Goal: Information Seeking & Learning: Find specific fact

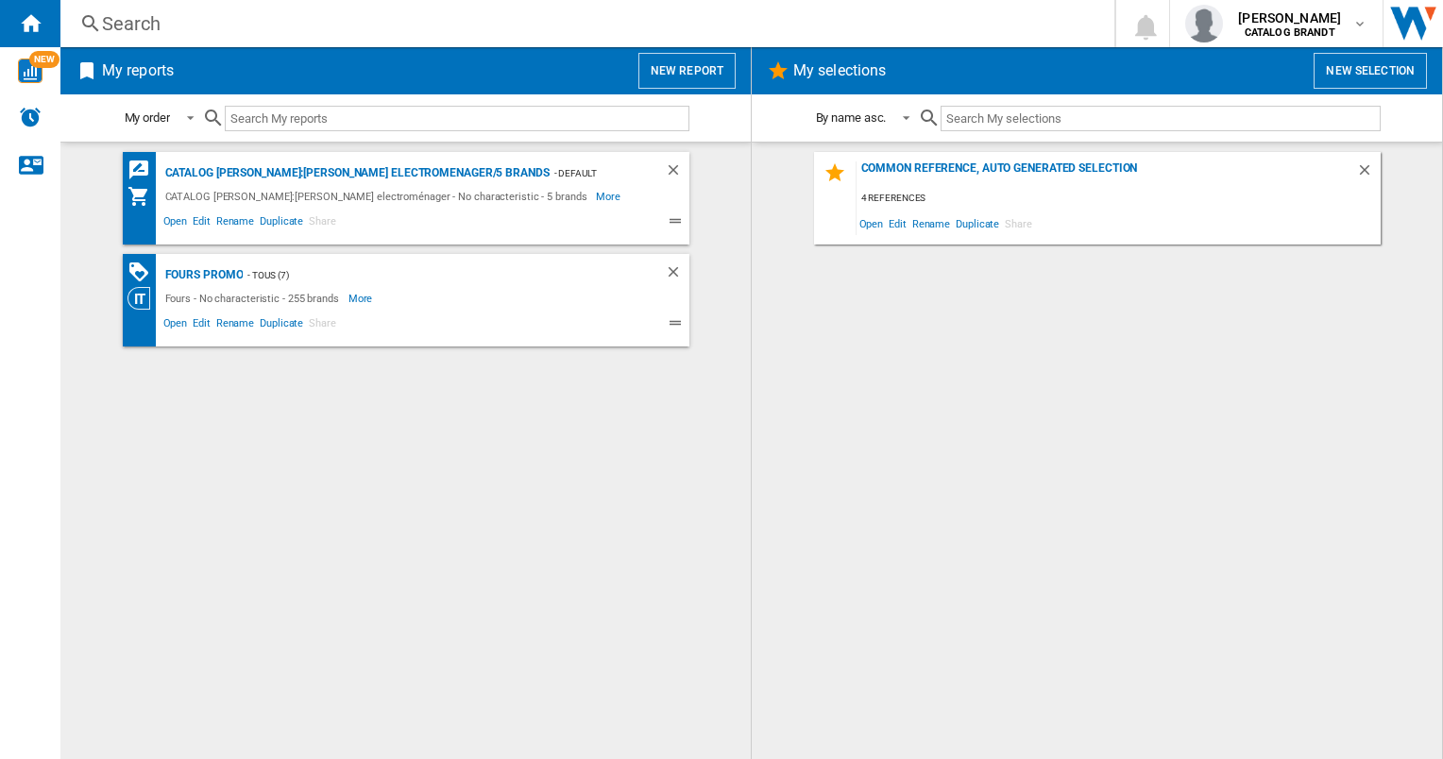
click at [115, 23] on div "Search" at bounding box center [583, 23] width 963 height 26
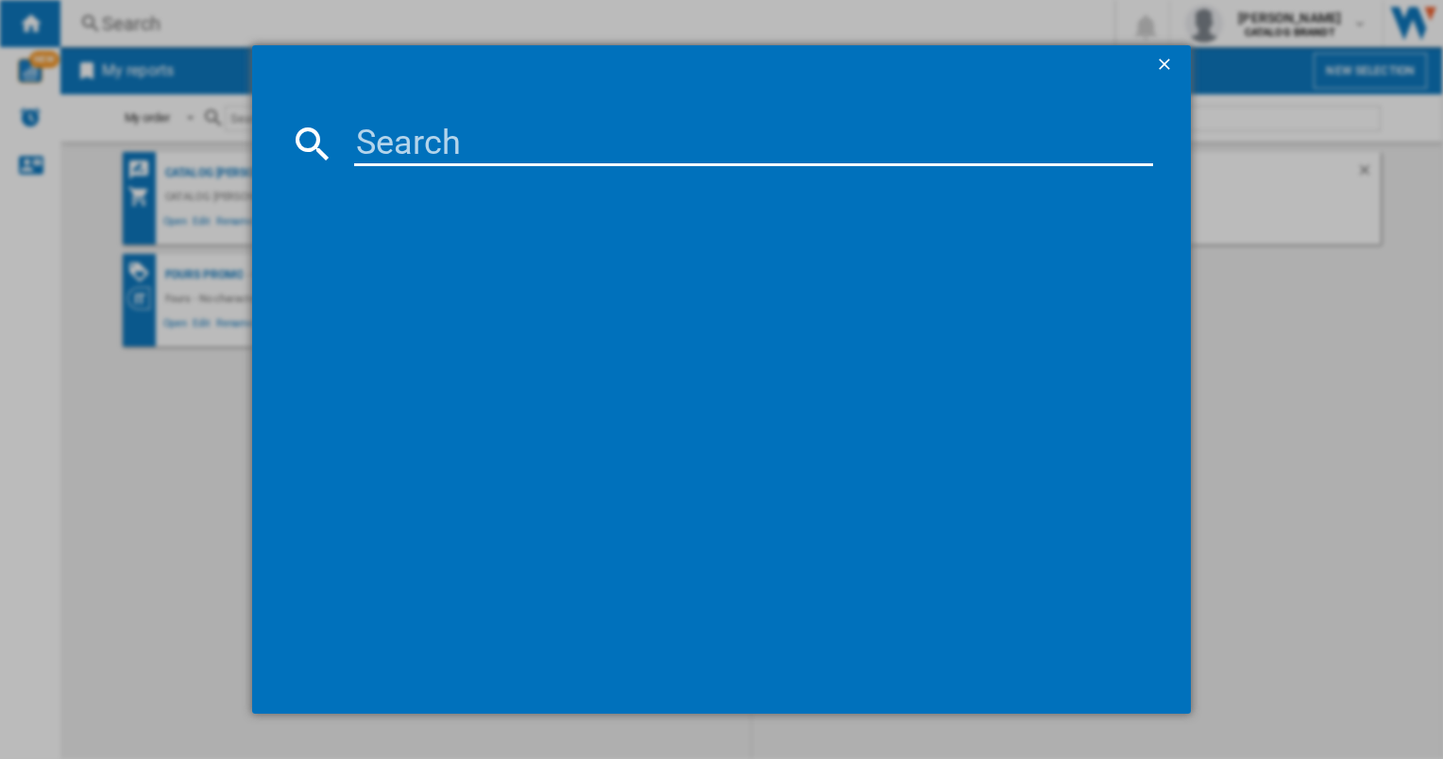
click at [418, 125] on input at bounding box center [753, 143] width 798 height 45
type input "spi4664b"
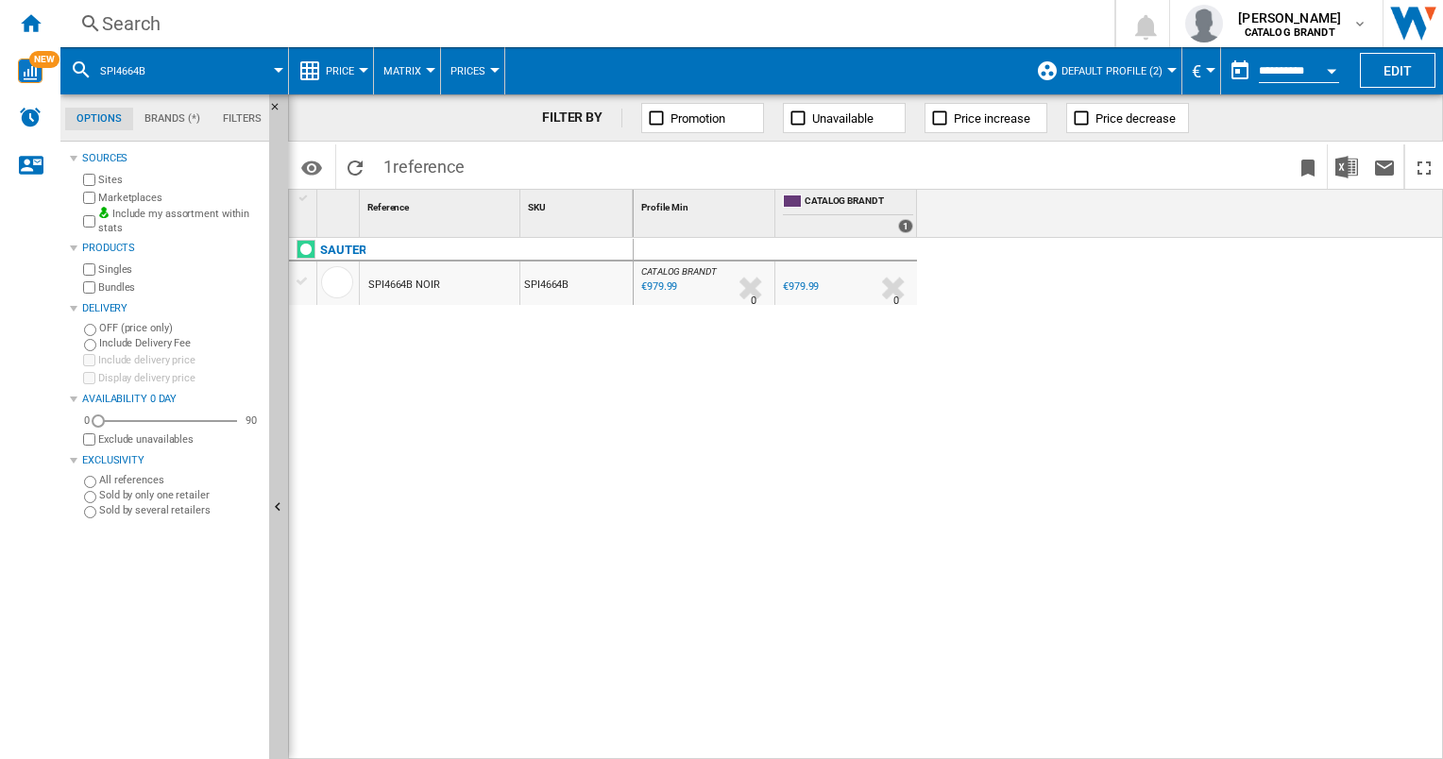
click at [1095, 73] on span "Default profile (2)" at bounding box center [1111, 71] width 101 height 12
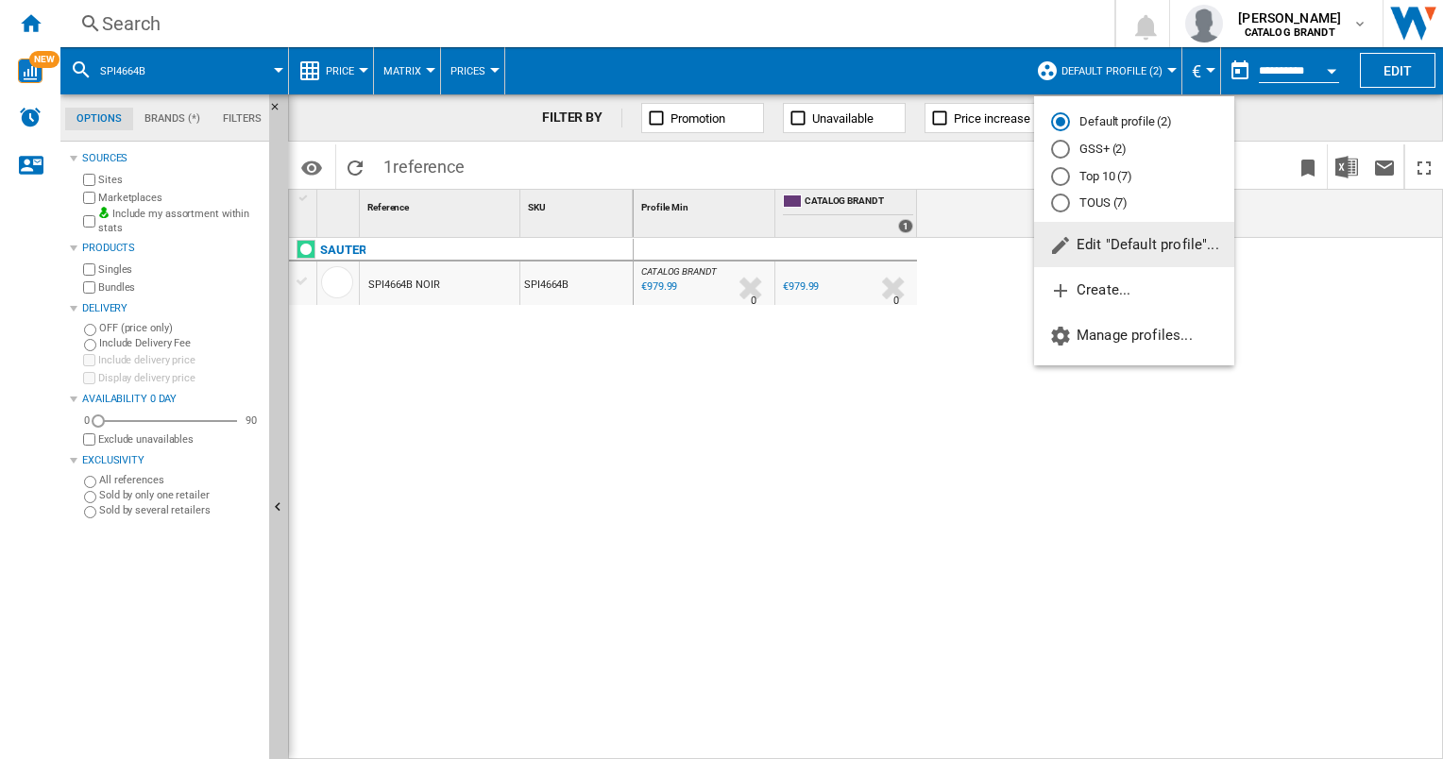
click at [1096, 244] on span "Edit "Default profile"..." at bounding box center [1134, 244] width 170 height 17
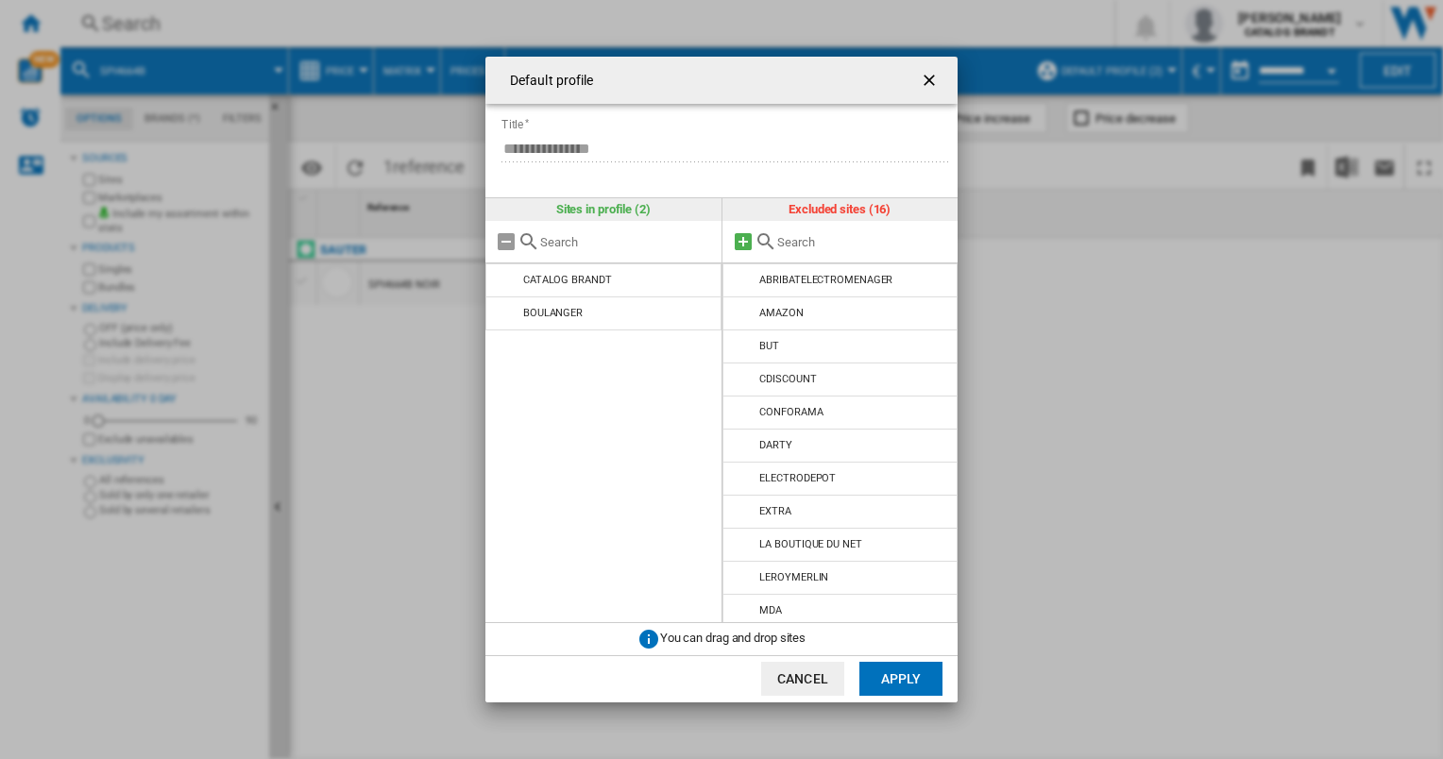
click at [752, 241] on md-icon at bounding box center [743, 241] width 23 height 23
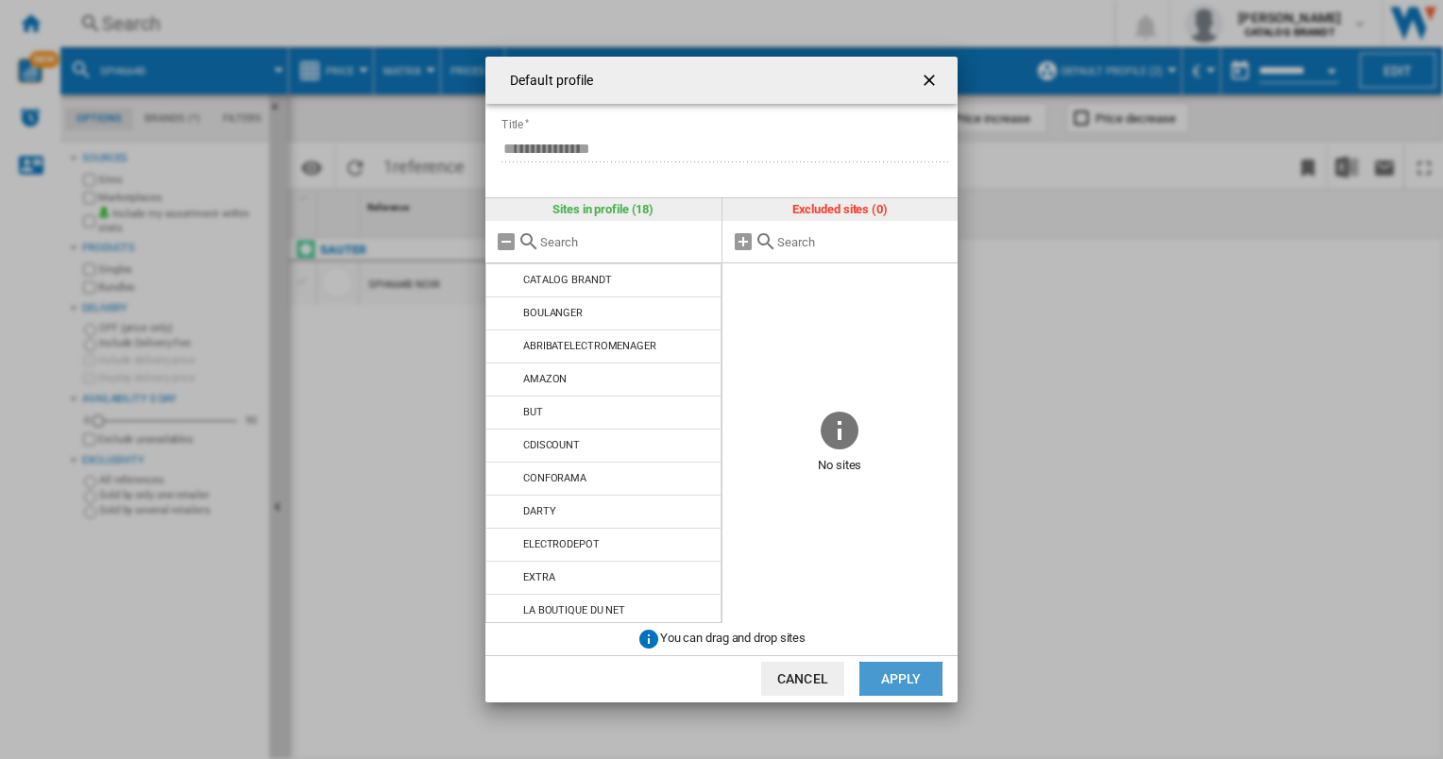
click at [898, 687] on button "Apply" at bounding box center [900, 679] width 83 height 34
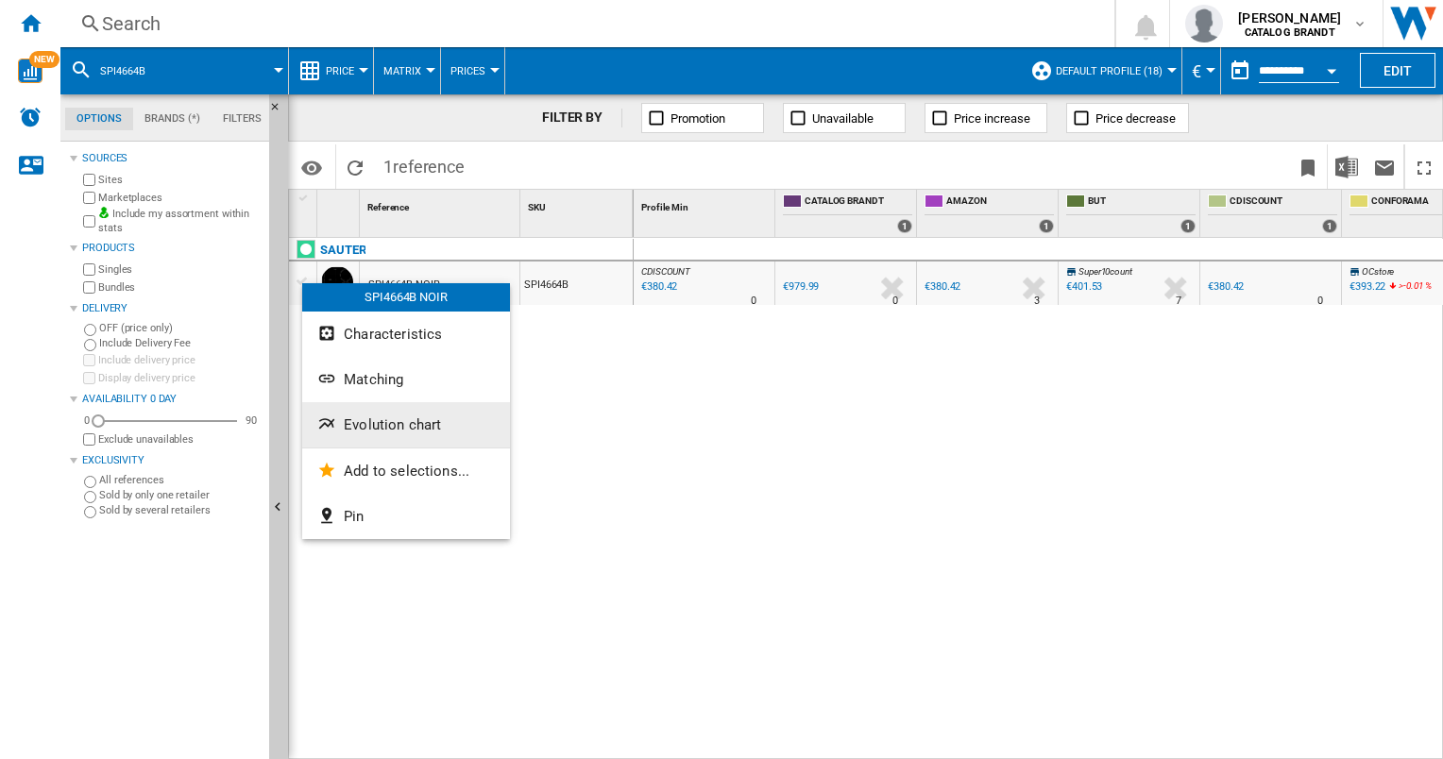
click at [367, 427] on span "Evolution chart" at bounding box center [392, 424] width 97 height 17
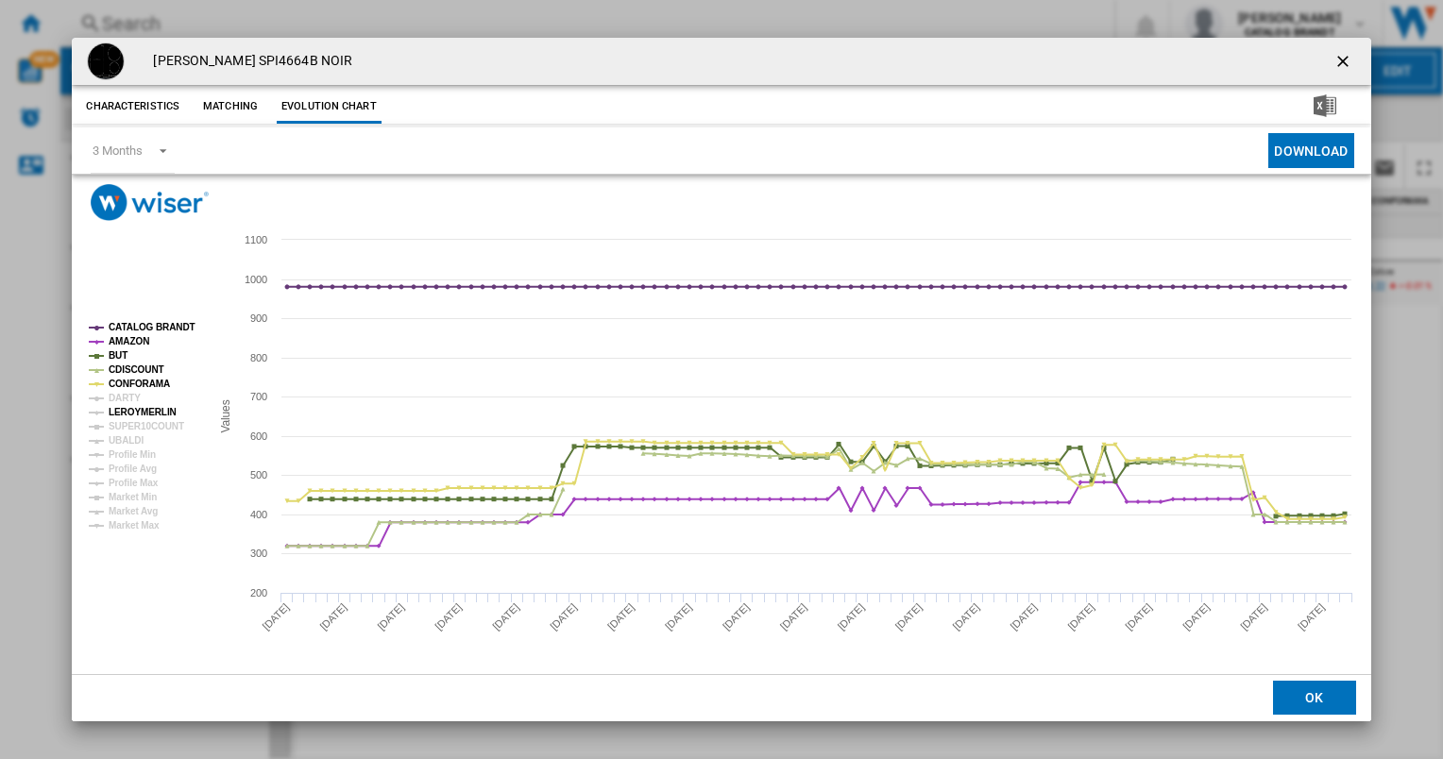
click at [127, 407] on tspan "LEROYMERLIN" at bounding box center [143, 412] width 68 height 10
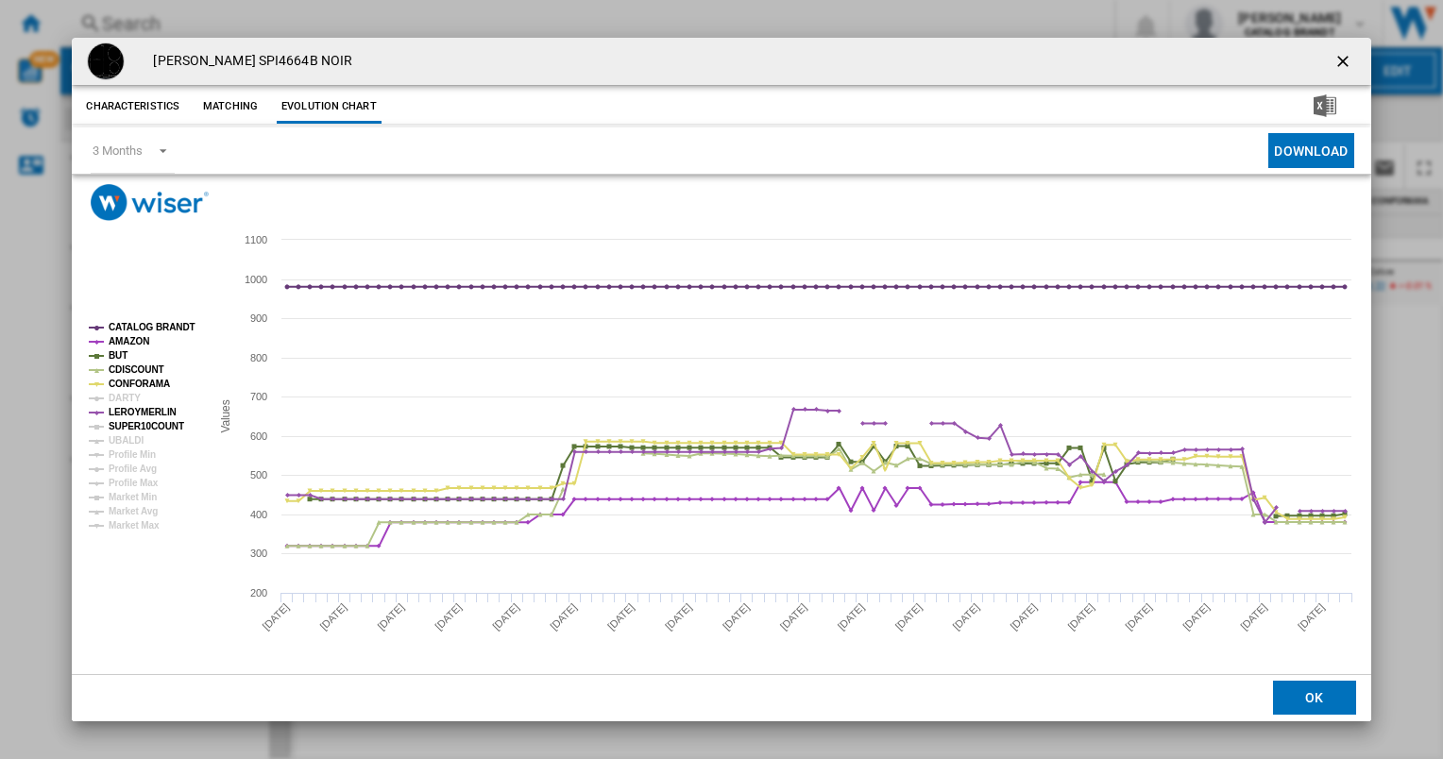
click at [132, 429] on tspan "SUPER10COUNT" at bounding box center [147, 426] width 76 height 10
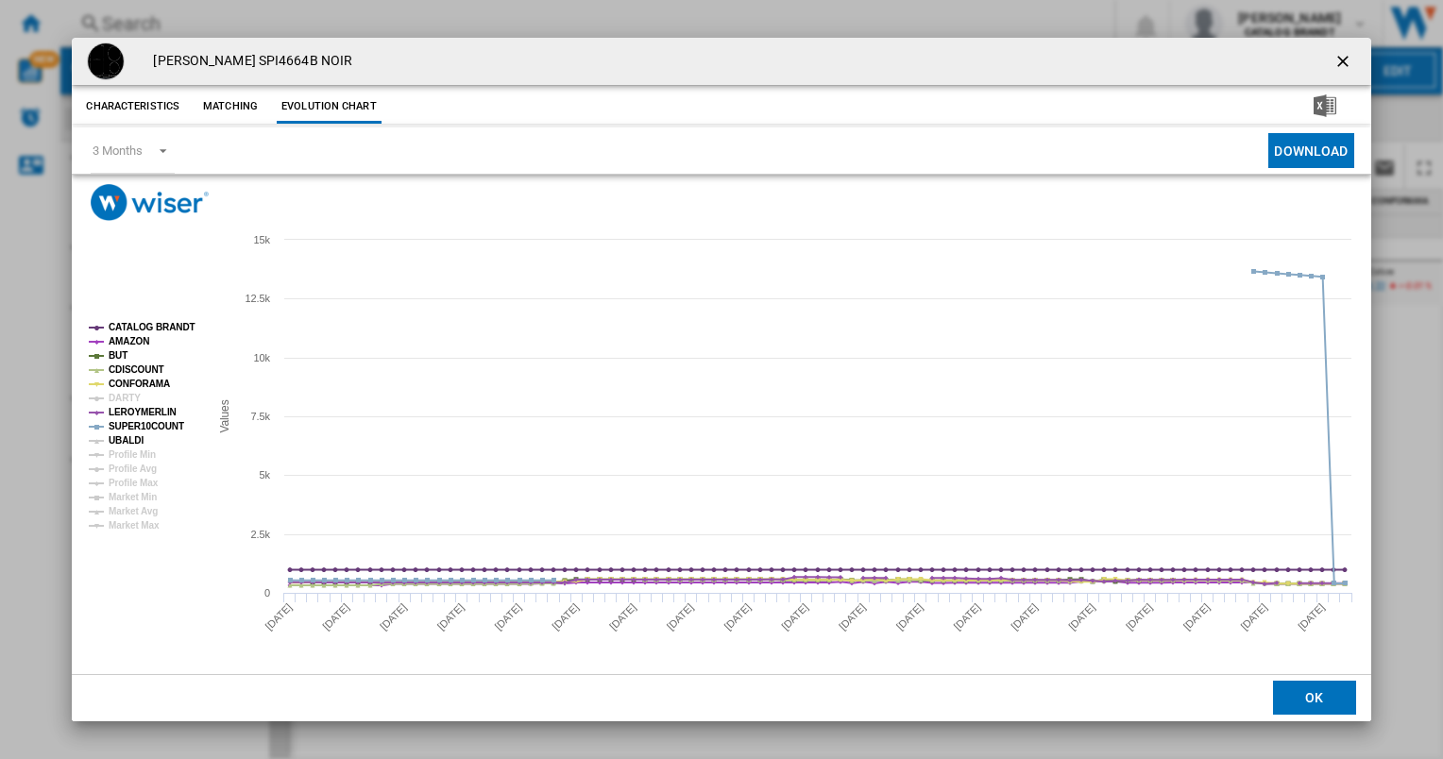
click at [130, 441] on tspan "UBALDI" at bounding box center [126, 440] width 35 height 10
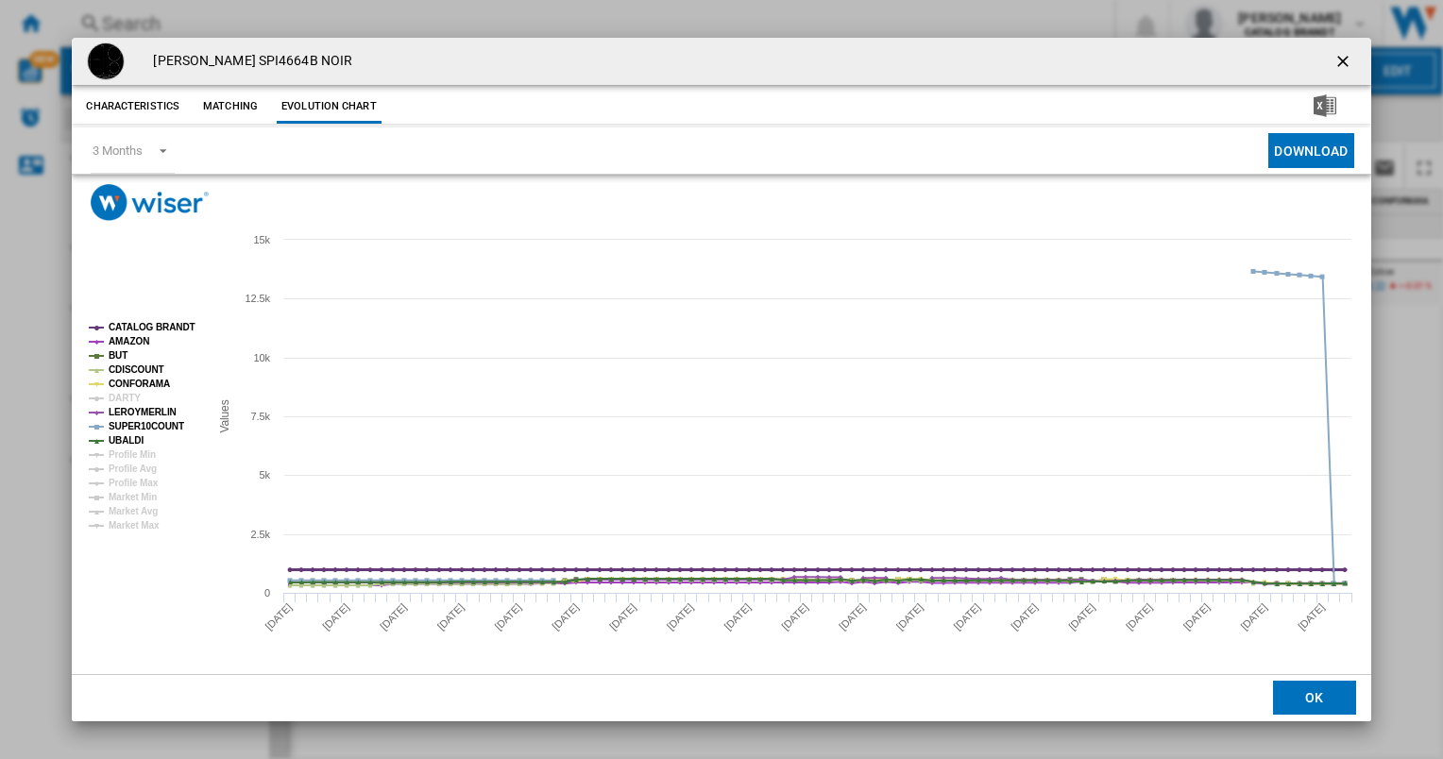
click at [143, 329] on tspan "CATALOG BRANDT" at bounding box center [152, 327] width 87 height 10
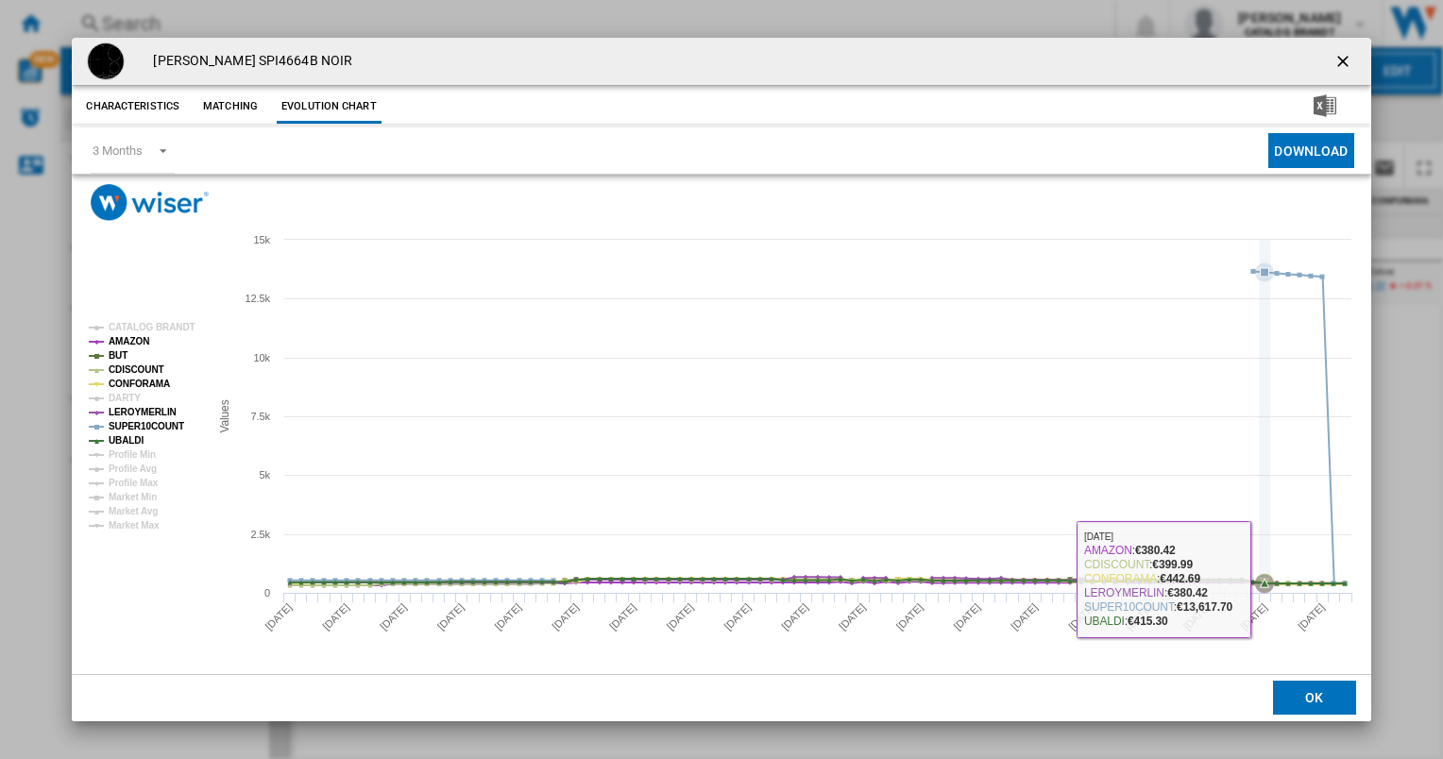
click at [1265, 580] on icon "Product popup" at bounding box center [1265, 584] width 8 height 8
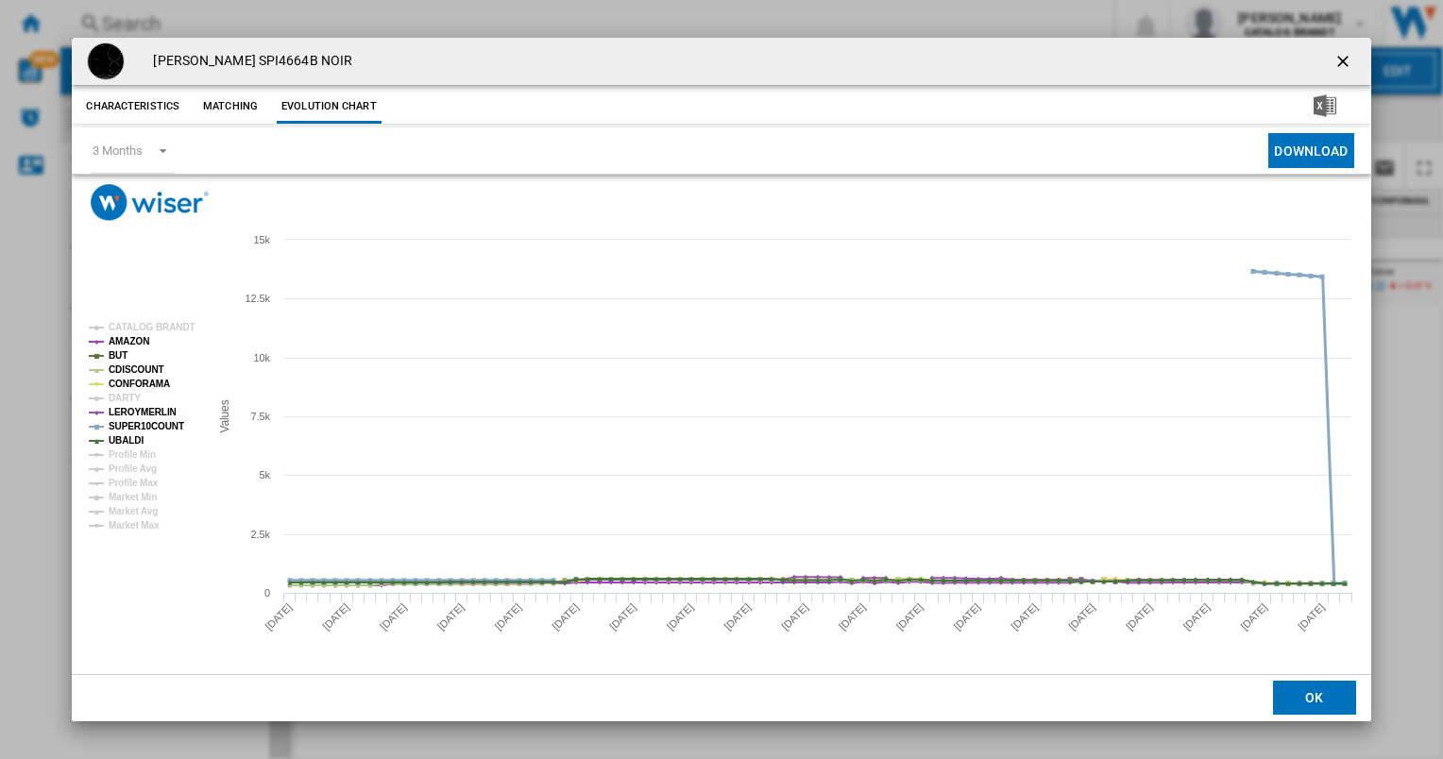
click at [150, 426] on tspan "SUPER10COUNT" at bounding box center [147, 426] width 76 height 10
